Goal: Task Accomplishment & Management: Manage account settings

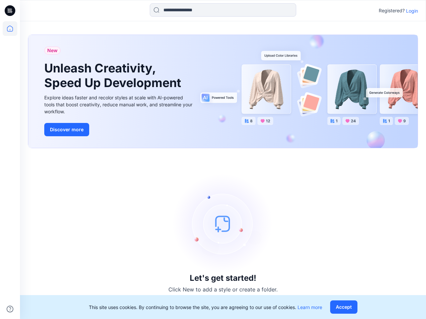
click at [213, 160] on div "Let's get started! Click New to add a style or create a folder." at bounding box center [223, 233] width 390 height 155
click at [10, 11] on icon at bounding box center [11, 11] width 3 height 0
click at [10, 29] on icon at bounding box center [10, 28] width 15 height 15
click at [10, 309] on icon at bounding box center [10, 309] width 7 height 7
click at [223, 10] on input at bounding box center [223, 9] width 146 height 13
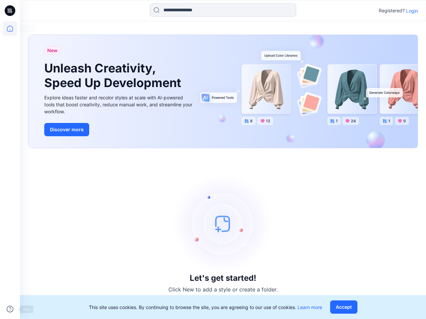
click at [412, 11] on p "Login" at bounding box center [412, 10] width 12 height 7
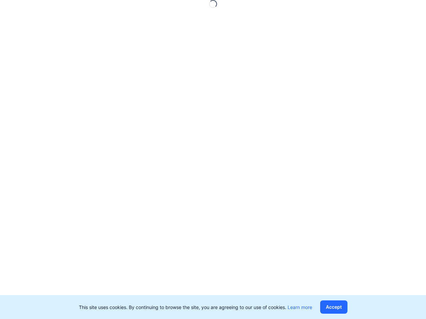
click at [345, 307] on button "Accept" at bounding box center [333, 307] width 27 height 13
